Goal: Task Accomplishment & Management: Manage account settings

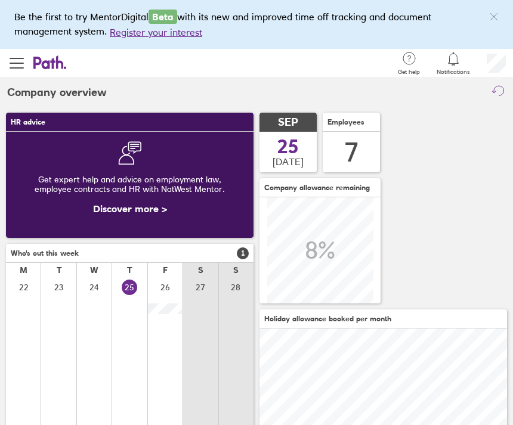
click at [495, 13] on icon "link" at bounding box center [494, 17] width 10 height 10
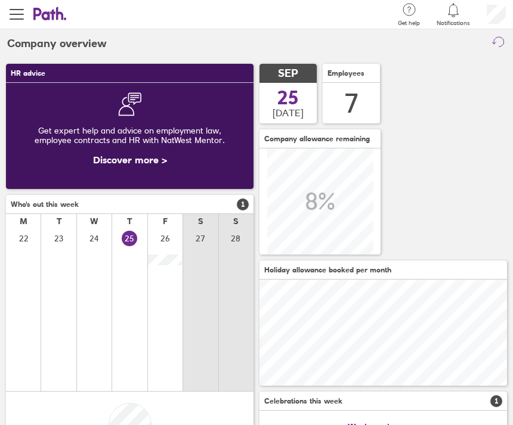
click at [17, 18] on span "button" at bounding box center [17, 14] width 14 height 14
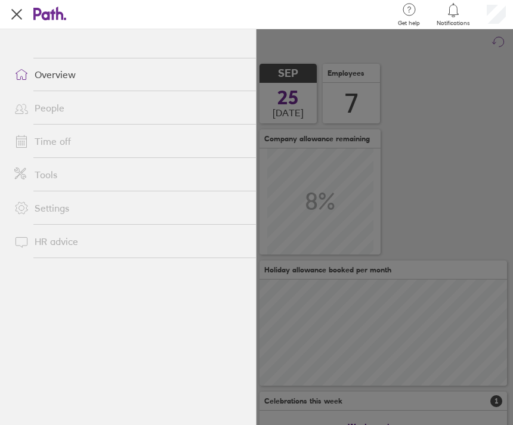
click at [54, 136] on link "Time off" at bounding box center [130, 141] width 251 height 24
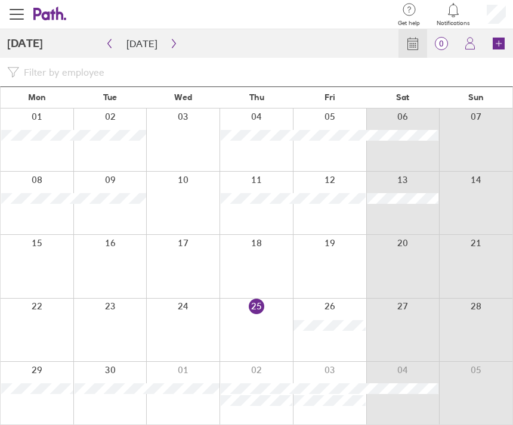
click at [466, 48] on icon at bounding box center [470, 47] width 9 height 6
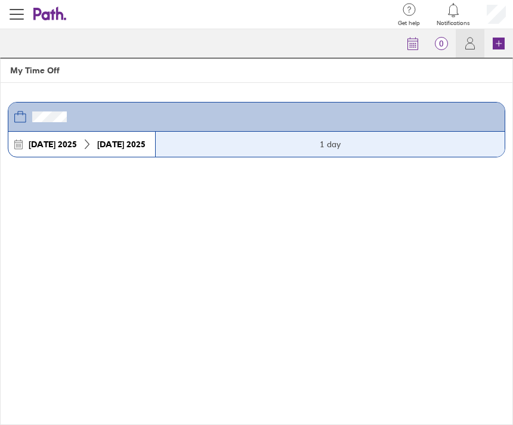
click at [466, 46] on icon at bounding box center [470, 47] width 9 height 6
click at [411, 44] on icon at bounding box center [413, 43] width 14 height 14
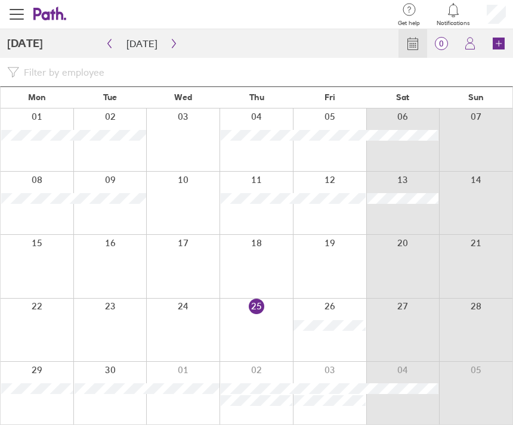
click at [496, 44] on icon at bounding box center [499, 44] width 12 height 12
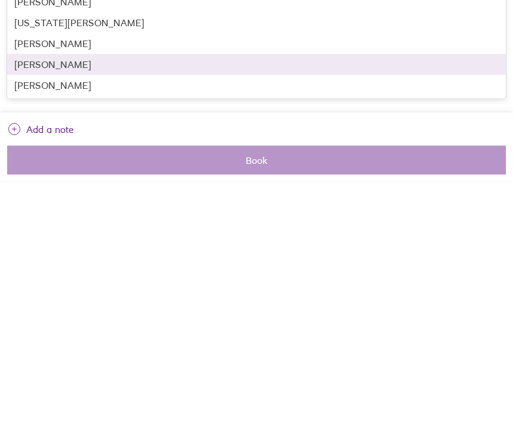
click at [60, 298] on div "[PERSON_NAME]" at bounding box center [256, 308] width 499 height 21
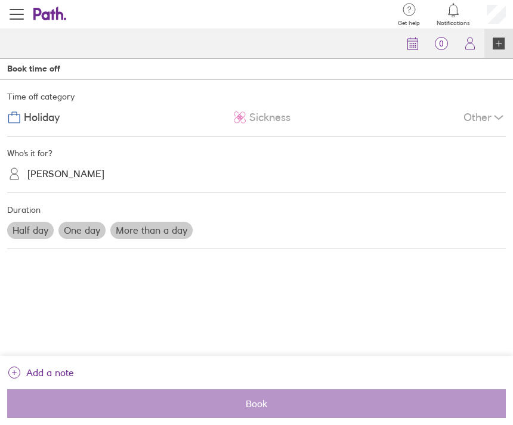
click at [153, 222] on label "More than a day" at bounding box center [151, 230] width 82 height 17
click at [0, 0] on input "More than a day" at bounding box center [0, 0] width 0 height 0
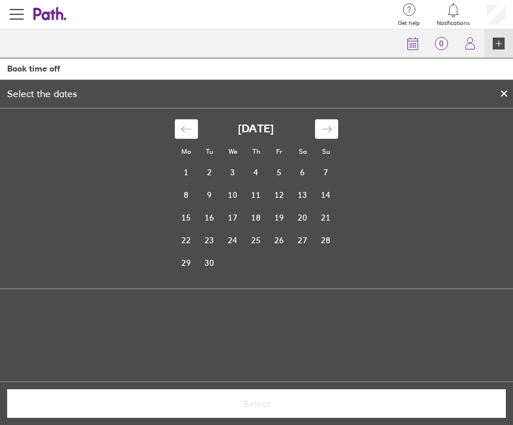
click at [326, 123] on icon "Move forward to switch to the next month." at bounding box center [326, 128] width 11 height 11
click at [323, 123] on icon "Move forward to switch to the next month." at bounding box center [326, 128] width 11 height 11
click at [327, 123] on icon "Move forward to switch to the next month." at bounding box center [326, 128] width 11 height 11
click at [332, 123] on icon "Move forward to switch to the next month." at bounding box center [326, 128] width 11 height 11
click at [331, 123] on icon "Move forward to switch to the next month." at bounding box center [326, 128] width 11 height 11
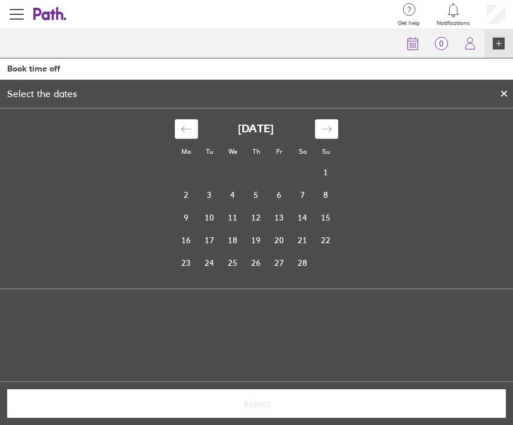
click at [331, 119] on div "Move forward to switch to the next month." at bounding box center [326, 129] width 23 height 20
click at [327, 123] on icon "Move forward to switch to the next month." at bounding box center [326, 128] width 11 height 11
click at [329, 123] on icon "Move forward to switch to the next month." at bounding box center [326, 128] width 11 height 11
click at [274, 206] on td "15" at bounding box center [279, 217] width 23 height 23
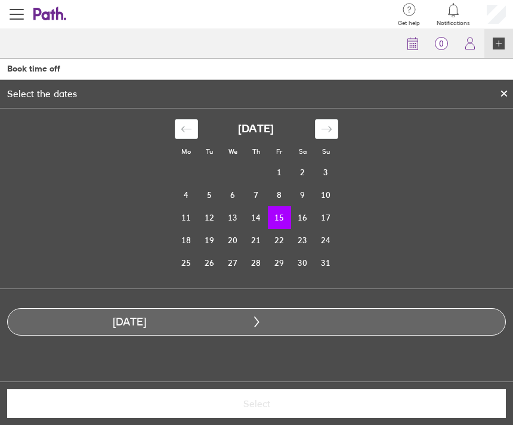
click at [301, 206] on td "16" at bounding box center [302, 217] width 23 height 23
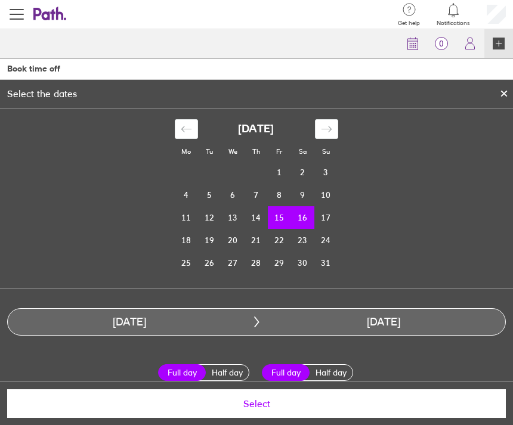
click at [263, 404] on span "Select" at bounding box center [257, 403] width 482 height 11
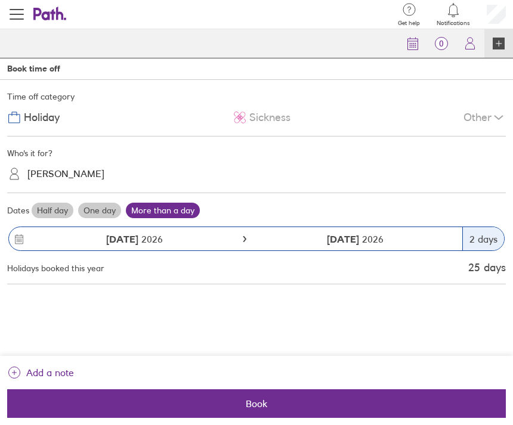
click at [17, 369] on icon "link" at bounding box center [14, 373] width 14 height 14
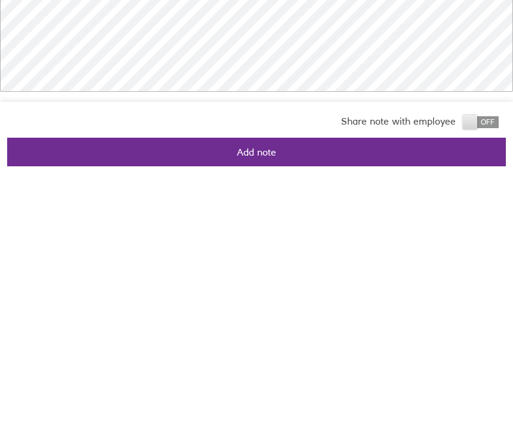
click at [267, 398] on span "Add note" at bounding box center [257, 403] width 482 height 11
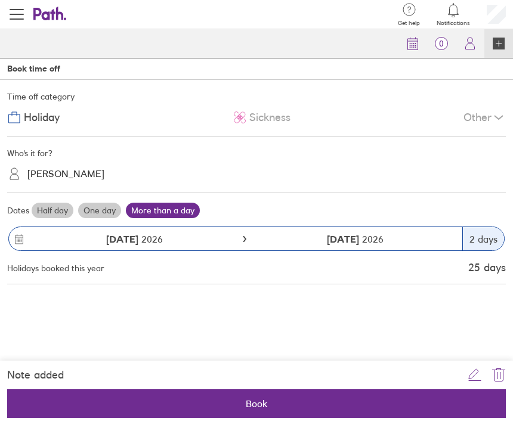
click at [157, 393] on button "Book" at bounding box center [256, 404] width 499 height 29
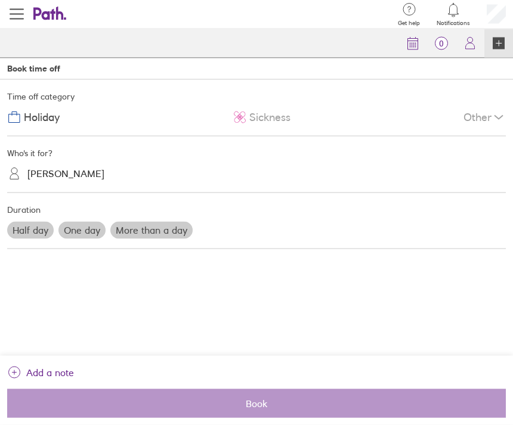
scroll to position [0, 0]
click at [405, 45] on link "Calendar" at bounding box center [412, 43] width 29 height 29
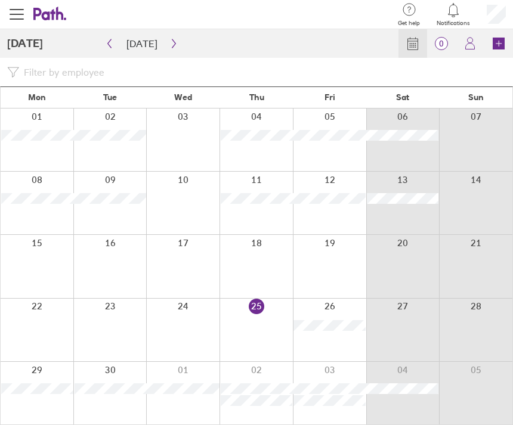
click at [169, 39] on icon "button" at bounding box center [173, 44] width 9 height 10
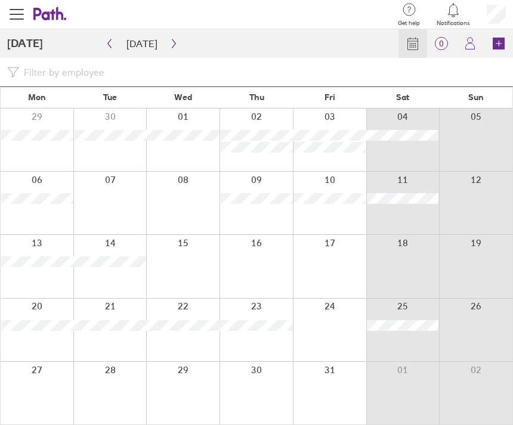
click at [169, 44] on icon "button" at bounding box center [173, 44] width 9 height 10
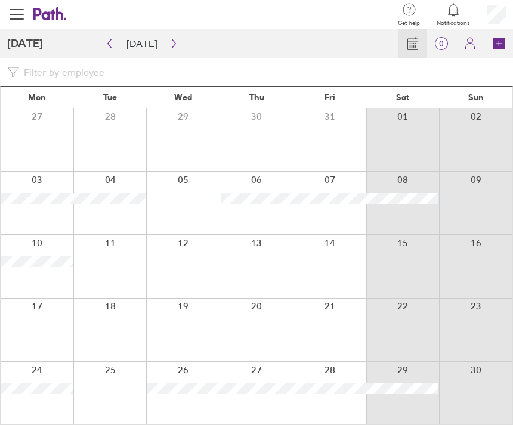
click at [174, 42] on button "button" at bounding box center [173, 43] width 15 height 19
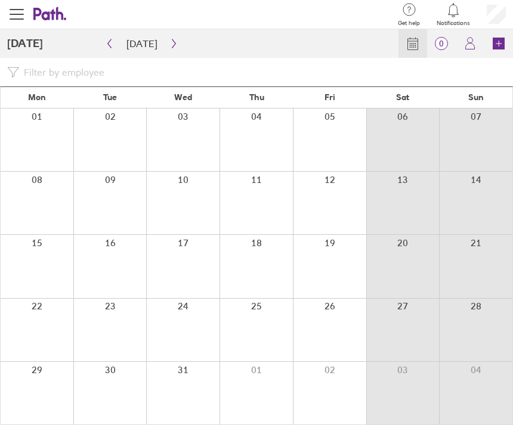
click at [172, 41] on icon "button" at bounding box center [173, 44] width 9 height 10
click at [174, 38] on button "button" at bounding box center [173, 43] width 15 height 19
click at [176, 42] on button "button" at bounding box center [173, 43] width 15 height 19
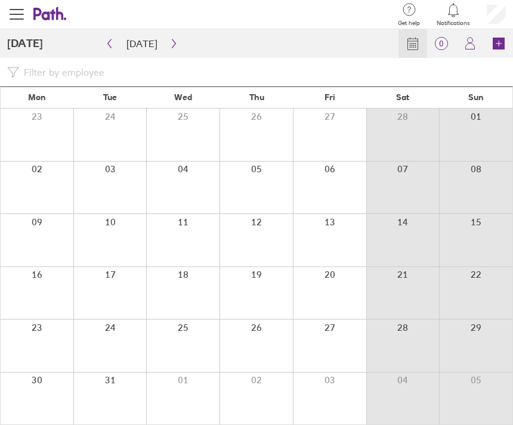
click at [170, 41] on icon "button" at bounding box center [173, 44] width 9 height 10
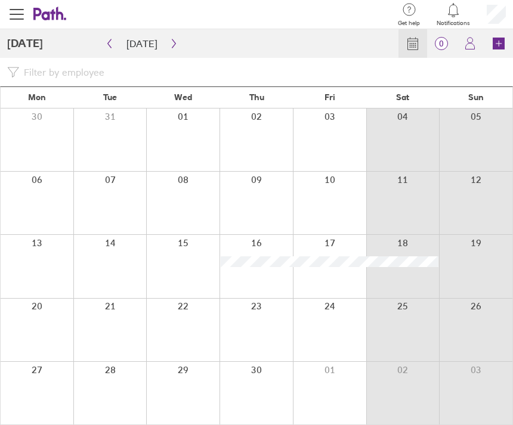
click at [175, 45] on button "button" at bounding box center [173, 43] width 15 height 19
